Goal: Information Seeking & Learning: Learn about a topic

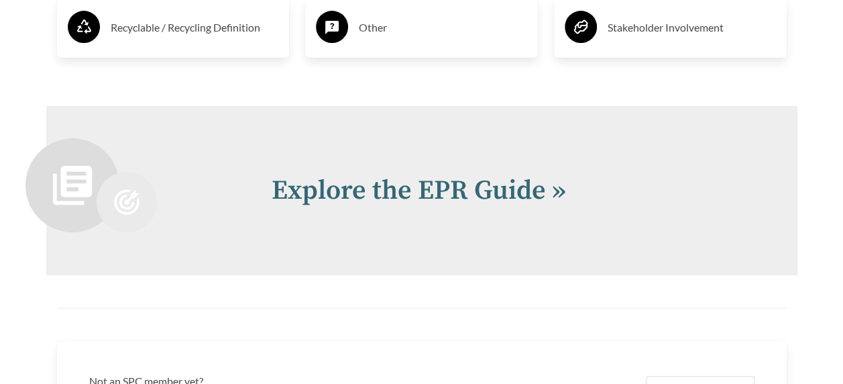
scroll to position [2816, 0]
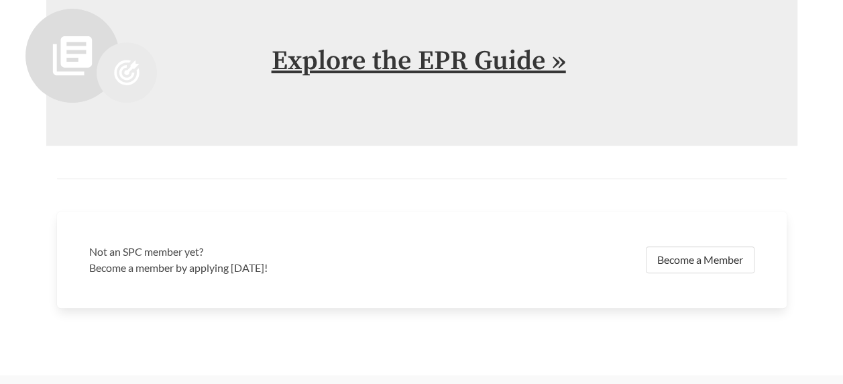
click at [425, 62] on link "Explore the EPR Guide »" at bounding box center [419, 61] width 294 height 34
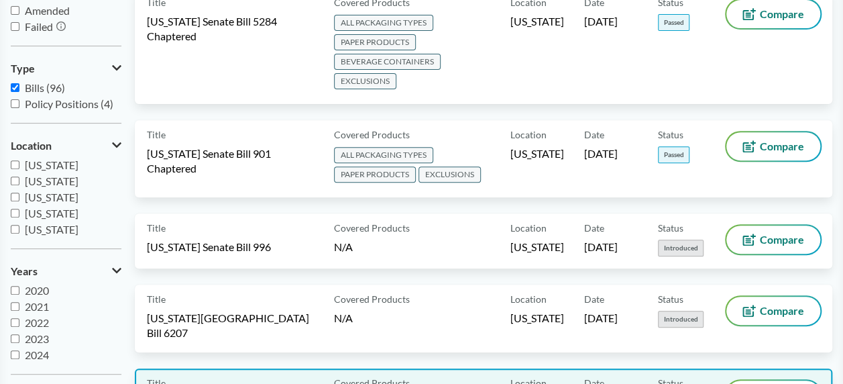
scroll to position [134, 0]
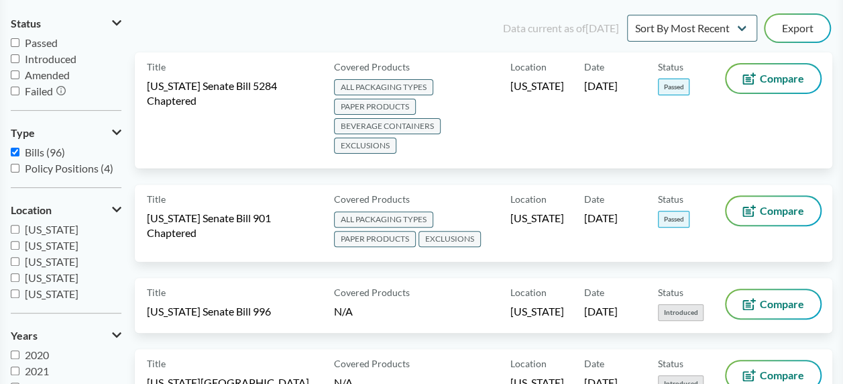
click at [47, 39] on span "Passed" at bounding box center [41, 42] width 33 height 13
click at [19, 39] on input "Passed" at bounding box center [15, 42] width 9 height 9
checkbox input "true"
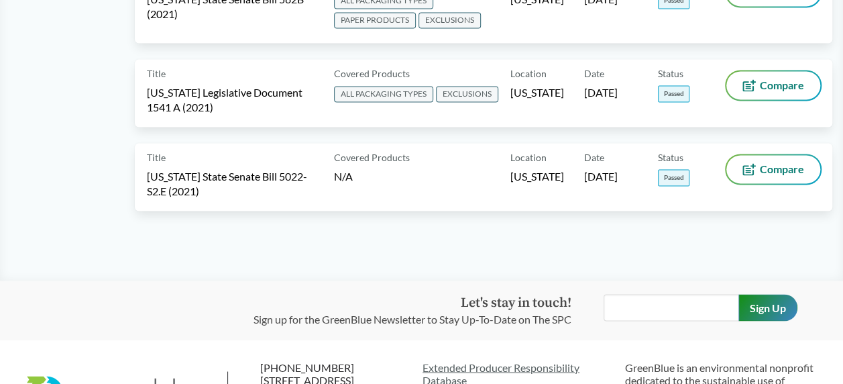
scroll to position [872, 0]
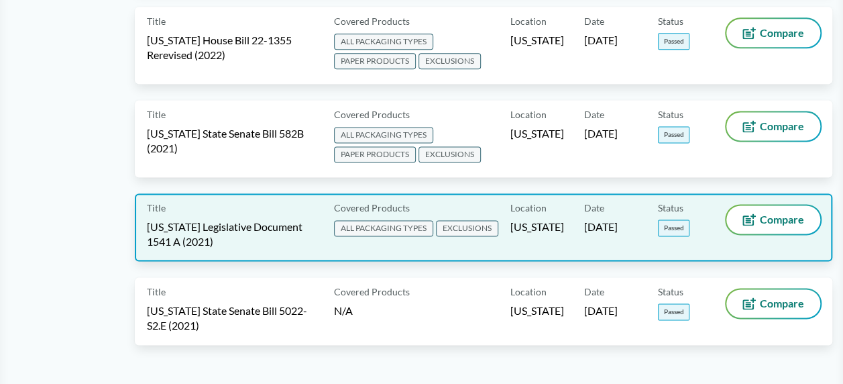
click at [283, 219] on span "[US_STATE] Legislative Document 1541 A (2021)" at bounding box center [232, 234] width 171 height 30
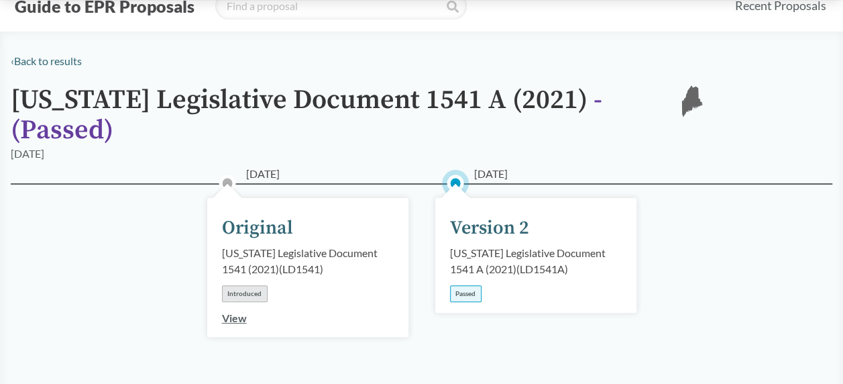
scroll to position [67, 0]
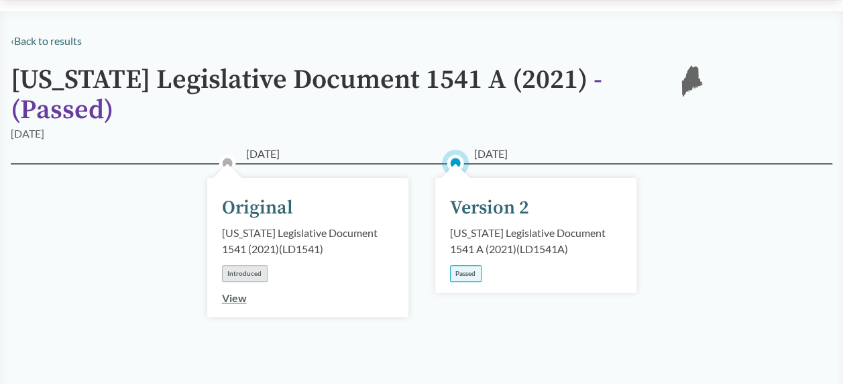
click at [227, 291] on link "View" at bounding box center [234, 297] width 25 height 13
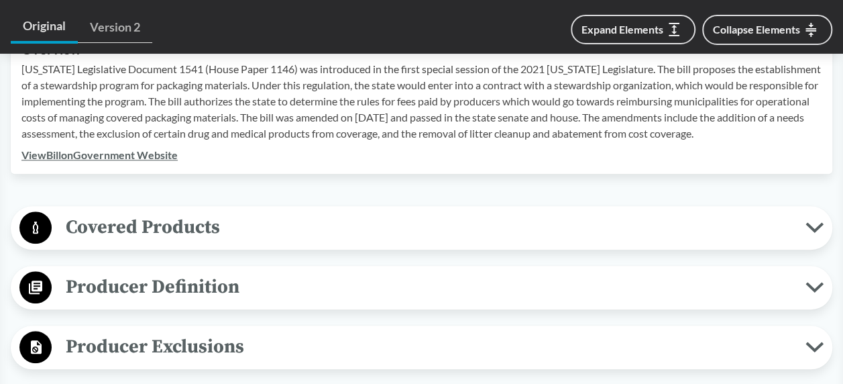
scroll to position [603, 0]
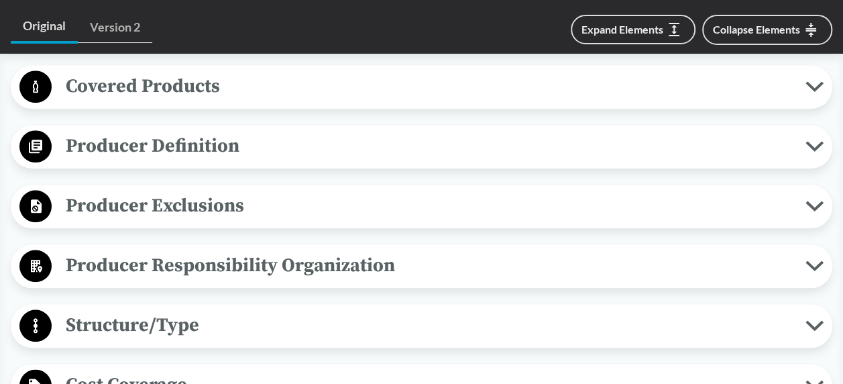
click at [292, 131] on span "Producer Definition" at bounding box center [429, 146] width 754 height 30
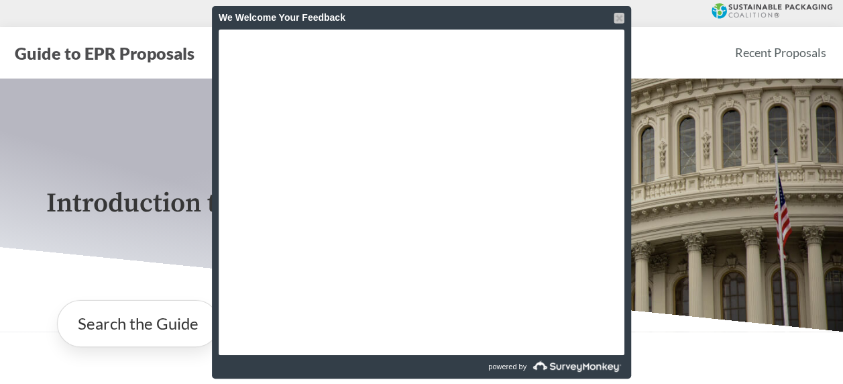
click at [622, 18] on div at bounding box center [618, 18] width 11 height 11
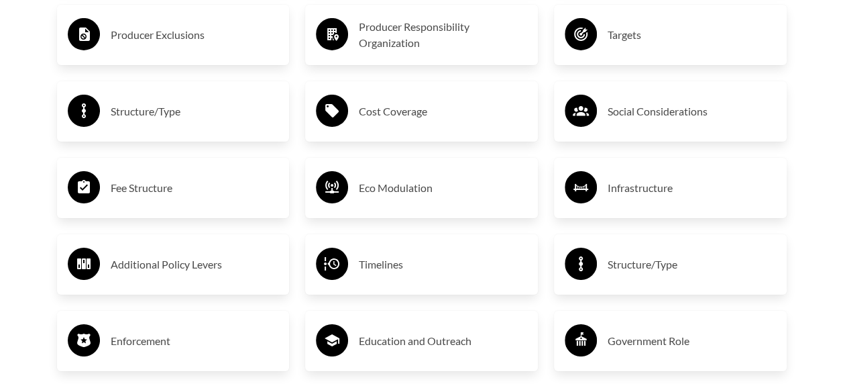
scroll to position [2146, 0]
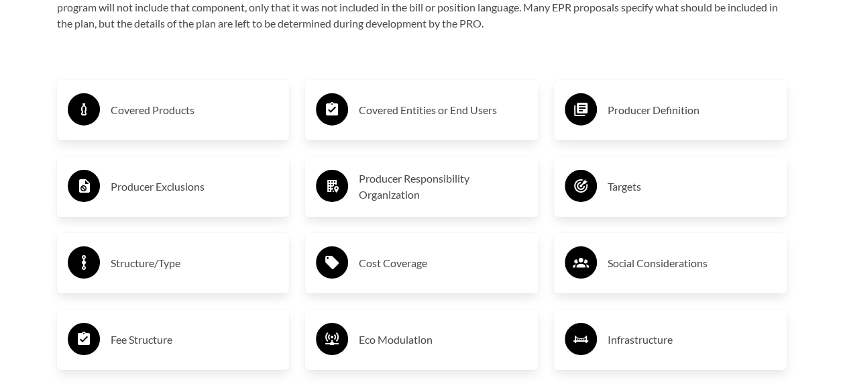
click at [253, 121] on h3 "Covered Products" at bounding box center [195, 109] width 168 height 21
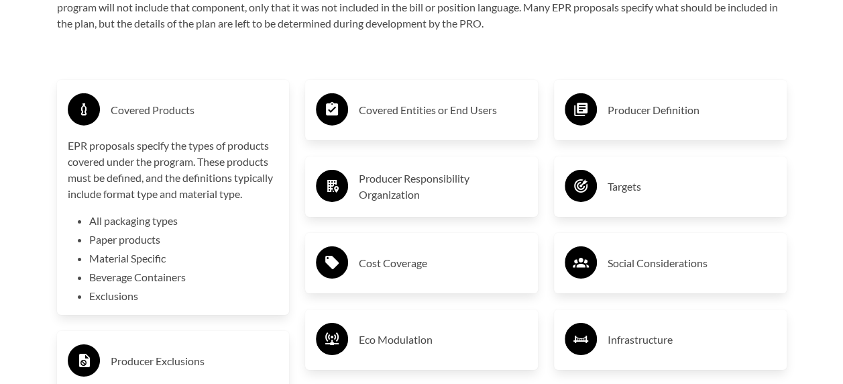
click at [424, 121] on h3 "Covered Entities or End Users" at bounding box center [443, 109] width 168 height 21
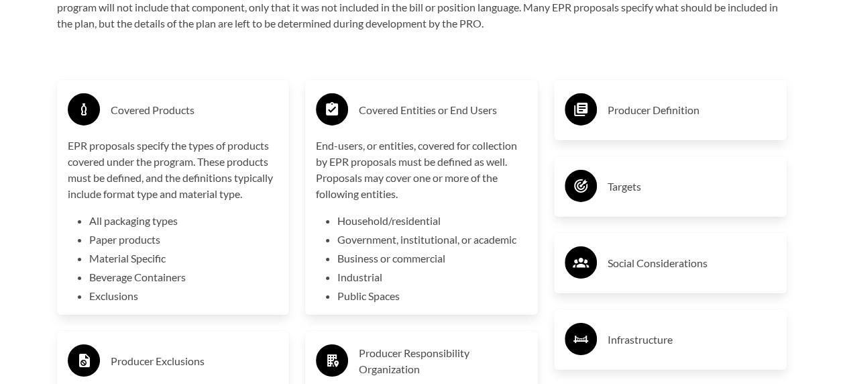
click at [588, 110] on circle at bounding box center [581, 109] width 32 height 32
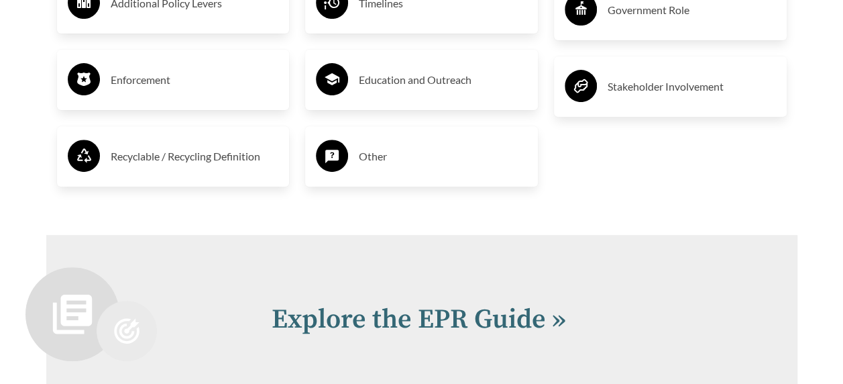
scroll to position [2611, 0]
